Goal: Task Accomplishment & Management: Complete application form

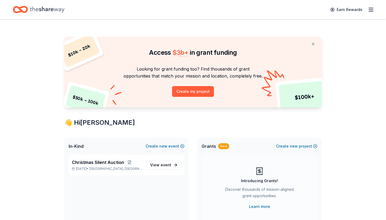
click at [369, 10] on icon "button" at bounding box center [371, 9] width 6 height 6
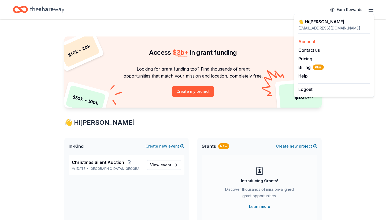
click at [313, 41] on link "Account" at bounding box center [307, 41] width 17 height 5
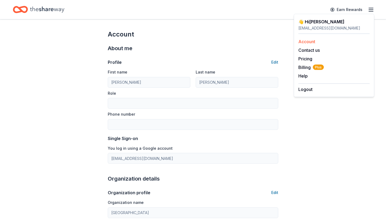
click at [306, 40] on link "Account" at bounding box center [307, 41] width 17 height 5
click at [46, 9] on icon "Home" at bounding box center [47, 9] width 34 height 11
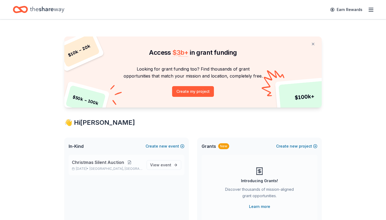
click at [124, 162] on button at bounding box center [129, 162] width 11 height 4
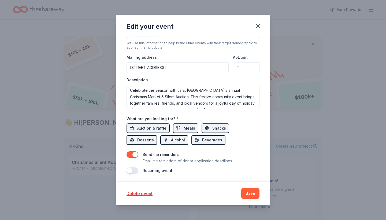
scroll to position [144, 0]
click at [248, 190] on button "Save" at bounding box center [250, 193] width 18 height 11
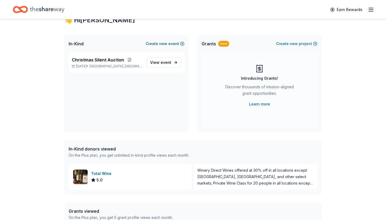
scroll to position [109, 0]
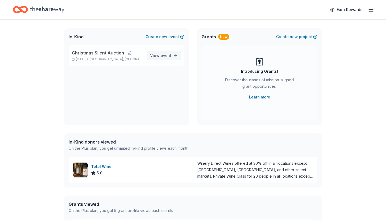
click at [168, 54] on span "event" at bounding box center [166, 55] width 11 height 5
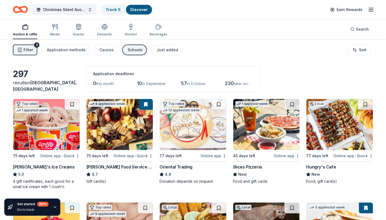
click at [29, 53] on span "Filter" at bounding box center [28, 50] width 9 height 6
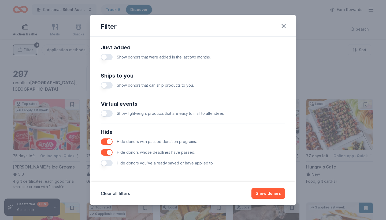
scroll to position [209, 0]
click at [267, 192] on button "Show donors" at bounding box center [269, 193] width 34 height 11
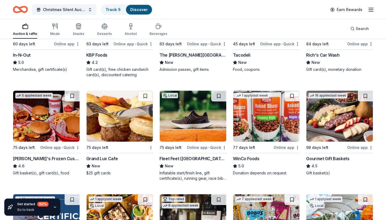
scroll to position [691, 0]
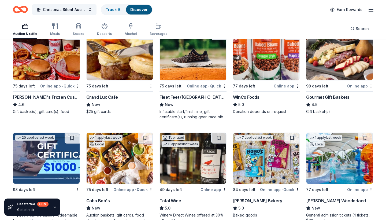
click at [187, 75] on img at bounding box center [193, 54] width 67 height 51
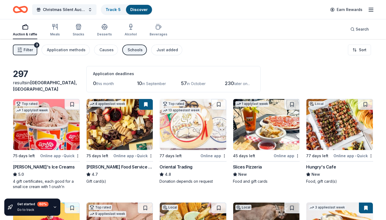
scroll to position [0, 0]
click at [143, 83] on span "in September" at bounding box center [154, 83] width 24 height 5
click at [75, 50] on div "Application methods" at bounding box center [66, 50] width 39 height 6
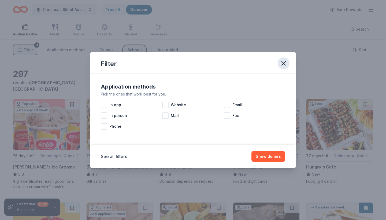
click at [286, 61] on icon "button" at bounding box center [284, 64] width 8 height 8
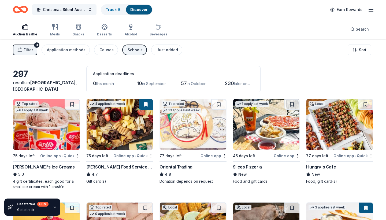
click at [25, 51] on span "Filter" at bounding box center [28, 50] width 9 height 6
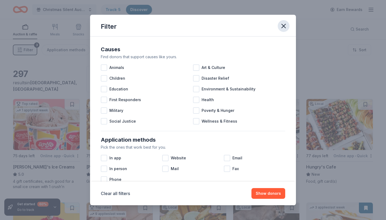
click at [285, 25] on icon "button" at bounding box center [284, 26] width 4 height 4
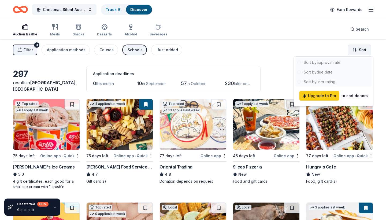
click at [363, 49] on html "Christmas Silent Auction Track · 5 Discover Earn Rewards Auction & raffle Meals…" at bounding box center [193, 110] width 386 height 220
click at [331, 73] on div at bounding box center [333, 72] width 77 height 29
click at [256, 54] on html "Christmas Silent Auction Track · 5 Discover Earn Rewards Auction & raffle Meals…" at bounding box center [193, 110] width 386 height 220
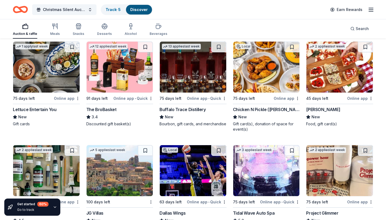
scroll to position [1384, 0]
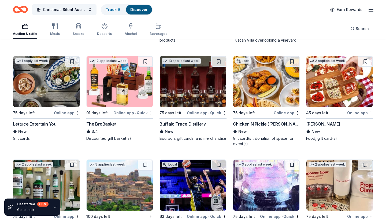
click at [210, 93] on img at bounding box center [193, 81] width 67 height 51
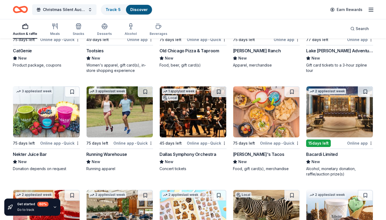
scroll to position [2378, 0]
click at [274, 119] on img at bounding box center [266, 112] width 67 height 51
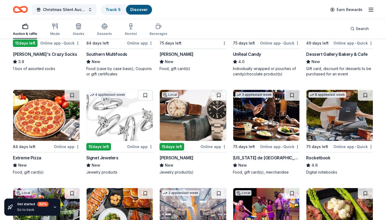
scroll to position [2690, 0]
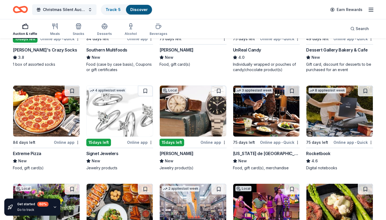
click at [203, 131] on img at bounding box center [193, 111] width 67 height 51
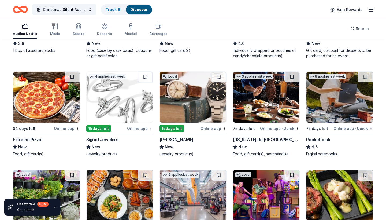
scroll to position [2705, 0]
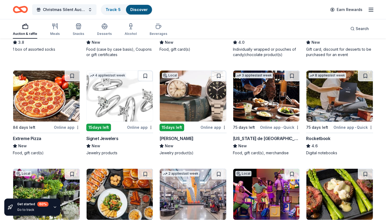
click at [124, 100] on img at bounding box center [120, 96] width 67 height 51
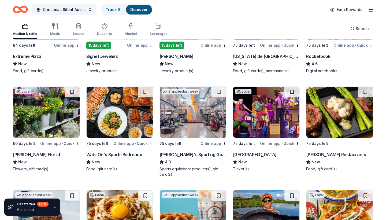
scroll to position [2793, 0]
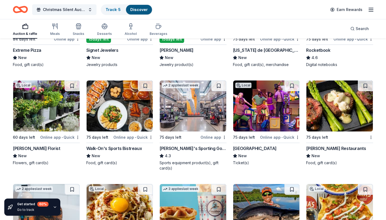
click at [205, 119] on img at bounding box center [193, 105] width 67 height 51
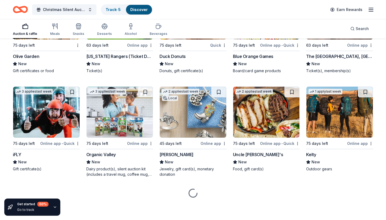
scroll to position [4215, 0]
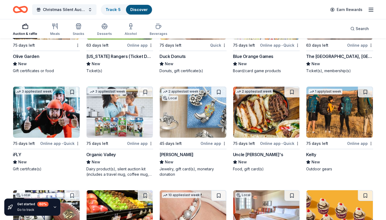
click at [208, 122] on img at bounding box center [193, 112] width 67 height 51
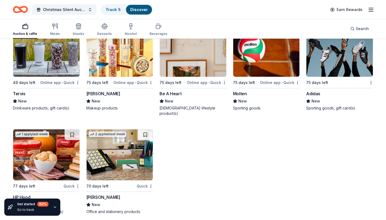
scroll to position [6009, 0]
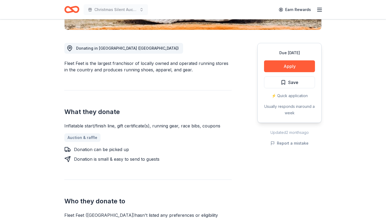
scroll to position [132, 0]
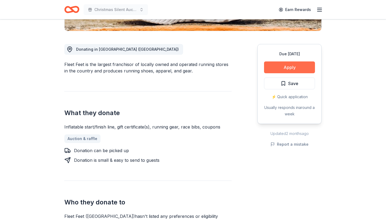
click at [281, 68] on button "Apply" at bounding box center [289, 67] width 51 height 12
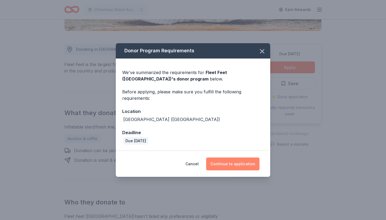
click at [237, 164] on button "Continue to application" at bounding box center [232, 163] width 53 height 13
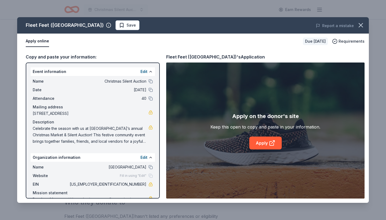
scroll to position [0, 0]
click at [257, 145] on link "Apply" at bounding box center [265, 143] width 32 height 13
click at [152, 82] on button at bounding box center [151, 81] width 4 height 4
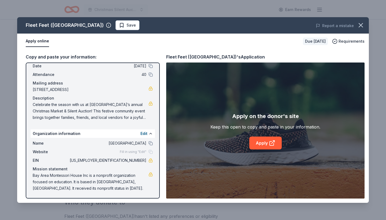
scroll to position [24, 0]
click at [120, 90] on span "[STREET_ADDRESS]" at bounding box center [91, 89] width 116 height 6
drag, startPoint x: 108, startPoint y: 89, endPoint x: 31, endPoint y: 92, distance: 77.6
click at [31, 92] on div "Name Christmas Silent Auction Date 12/05/25 Attendance 40 Mailing address 17222…" at bounding box center [93, 87] width 124 height 71
drag, startPoint x: 34, startPoint y: 89, endPoint x: 103, endPoint y: 87, distance: 69.8
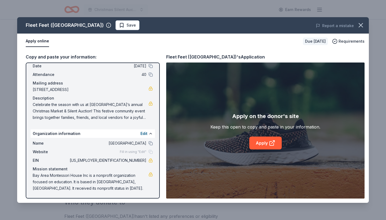
click at [103, 87] on span "[STREET_ADDRESS]" at bounding box center [91, 89] width 116 height 6
click at [359, 27] on icon "button" at bounding box center [361, 25] width 4 height 4
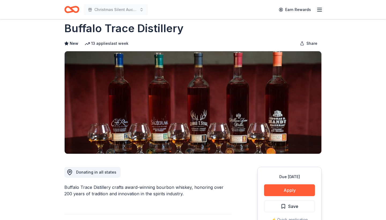
scroll to position [29, 0]
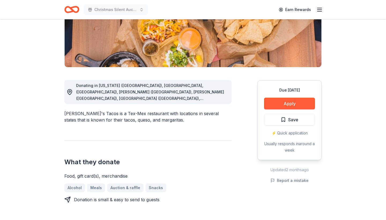
scroll to position [140, 0]
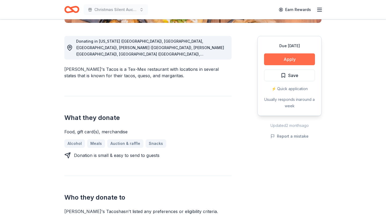
click at [293, 56] on button "Apply" at bounding box center [289, 59] width 51 height 12
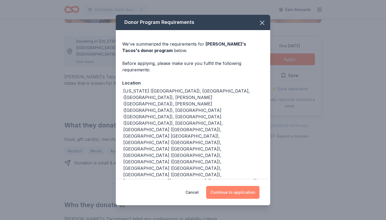
click at [237, 186] on button "Continue to application" at bounding box center [232, 192] width 53 height 13
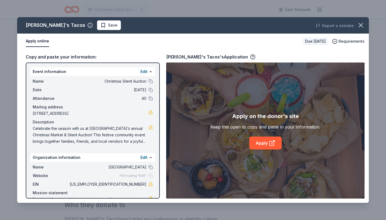
click at [262, 151] on div "Apply on the donor's site Keep this open to copy and paste in your information.…" at bounding box center [265, 131] width 199 height 136
click at [262, 145] on link "Apply" at bounding box center [265, 143] width 32 height 13
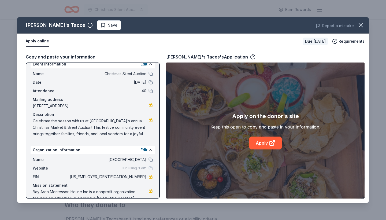
scroll to position [8, 0]
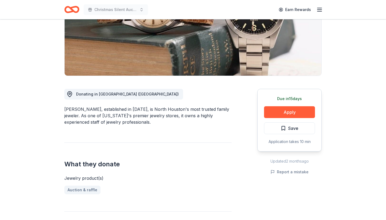
scroll to position [91, 0]
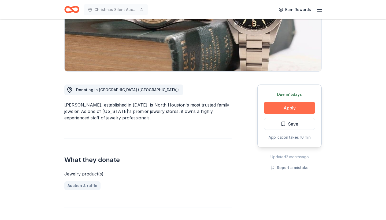
click at [279, 107] on button "Apply" at bounding box center [289, 108] width 51 height 12
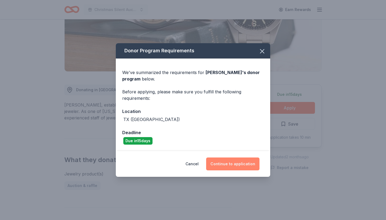
click at [232, 165] on button "Continue to application" at bounding box center [232, 163] width 53 height 13
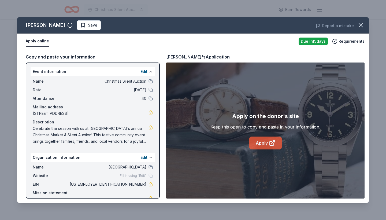
click at [262, 144] on link "Apply" at bounding box center [265, 143] width 32 height 13
click at [352, 42] on span "Requirements" at bounding box center [352, 41] width 26 height 6
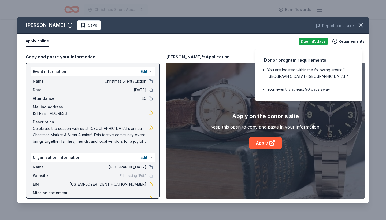
click at [346, 125] on div "Apply on the donor's site Keep this open to copy and paste in your information.…" at bounding box center [265, 131] width 199 height 136
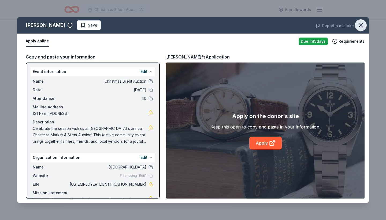
click at [361, 25] on icon "button" at bounding box center [361, 25] width 4 height 4
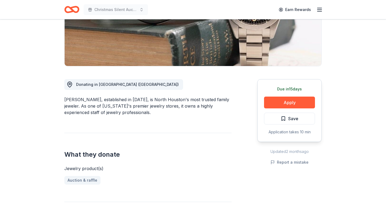
scroll to position [97, 0]
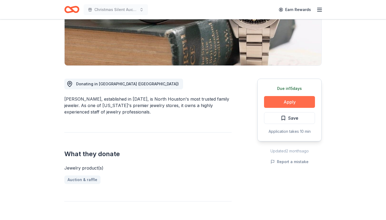
click at [291, 101] on button "Apply" at bounding box center [289, 102] width 51 height 12
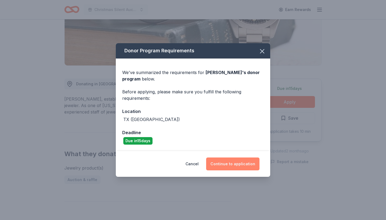
click at [240, 163] on button "Continue to application" at bounding box center [232, 163] width 53 height 13
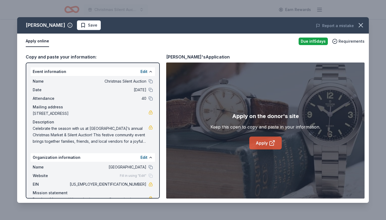
click at [256, 146] on link "Apply" at bounding box center [265, 143] width 32 height 13
click at [362, 24] on icon "button" at bounding box center [361, 25] width 4 height 4
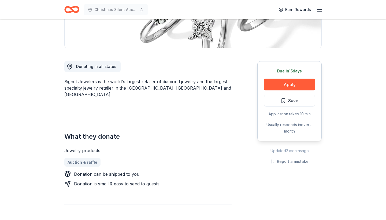
scroll to position [115, 0]
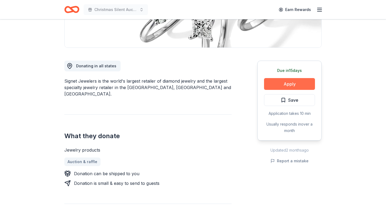
click at [292, 86] on button "Apply" at bounding box center [289, 84] width 51 height 12
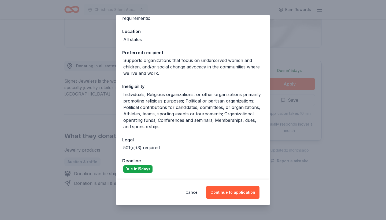
scroll to position [51, 0]
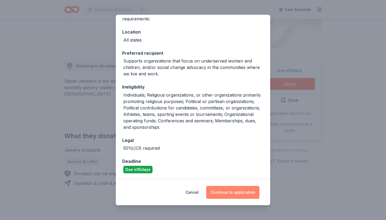
click at [230, 194] on button "Continue to application" at bounding box center [232, 192] width 53 height 13
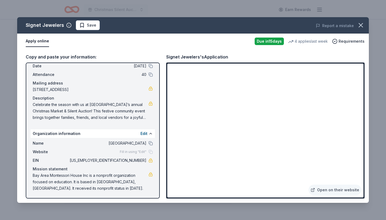
scroll to position [24, 0]
click at [151, 143] on button at bounding box center [151, 143] width 4 height 4
drag, startPoint x: 125, startPoint y: 160, endPoint x: 145, endPoint y: 160, distance: 20.4
click at [146, 160] on div "EIN [US_EMPLOYER_IDENTIFICATION_NUMBER]" at bounding box center [93, 160] width 120 height 6
drag, startPoint x: 81, startPoint y: 187, endPoint x: 37, endPoint y: 174, distance: 46.2
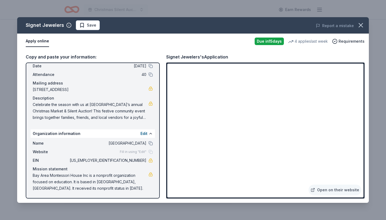
click at [37, 174] on span "Bay Area Montessori House Inc is a nonprofit organization focused on education.…" at bounding box center [91, 181] width 116 height 19
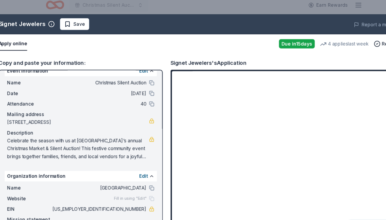
scroll to position [10, 0]
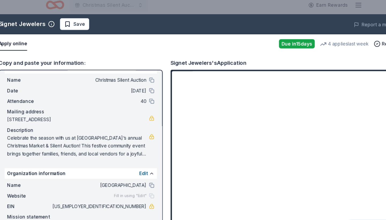
click at [122, 68] on div "Name Christmas Silent Auction" at bounding box center [93, 71] width 120 height 6
click at [149, 69] on button at bounding box center [151, 71] width 4 height 4
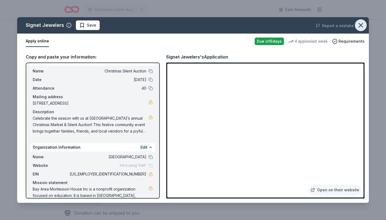
click at [361, 26] on icon "button" at bounding box center [361, 25] width 8 height 8
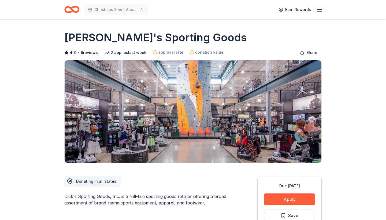
scroll to position [124, 0]
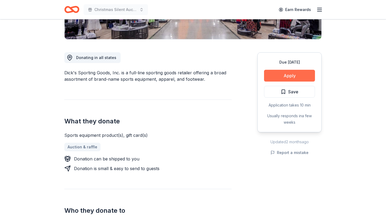
click at [283, 77] on button "Apply" at bounding box center [289, 76] width 51 height 12
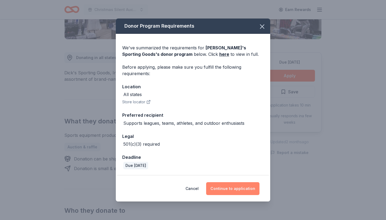
click at [236, 186] on button "Continue to application" at bounding box center [232, 188] width 53 height 13
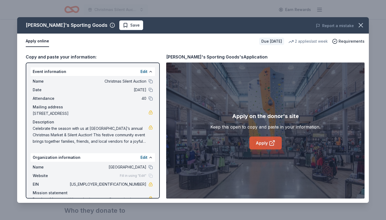
click at [261, 143] on link "Apply" at bounding box center [265, 143] width 32 height 13
click at [365, 22] on icon "button" at bounding box center [361, 25] width 8 height 8
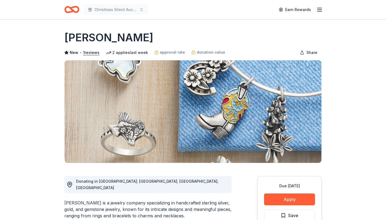
scroll to position [82, 0]
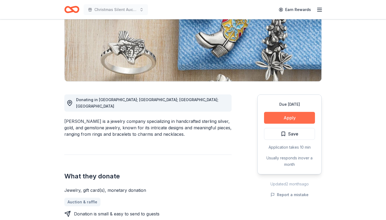
click at [282, 121] on button "Apply" at bounding box center [289, 118] width 51 height 12
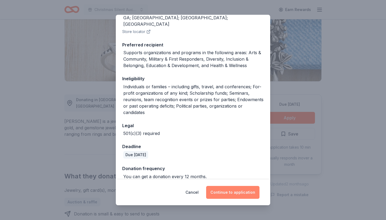
scroll to position [73, 0]
click at [236, 192] on button "Continue to application" at bounding box center [232, 192] width 53 height 13
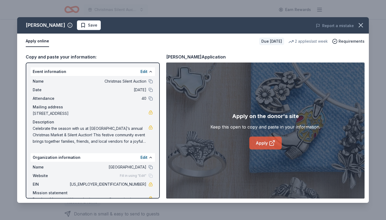
click at [250, 145] on link "Apply" at bounding box center [265, 143] width 32 height 13
